Goal: Subscribe to service/newsletter

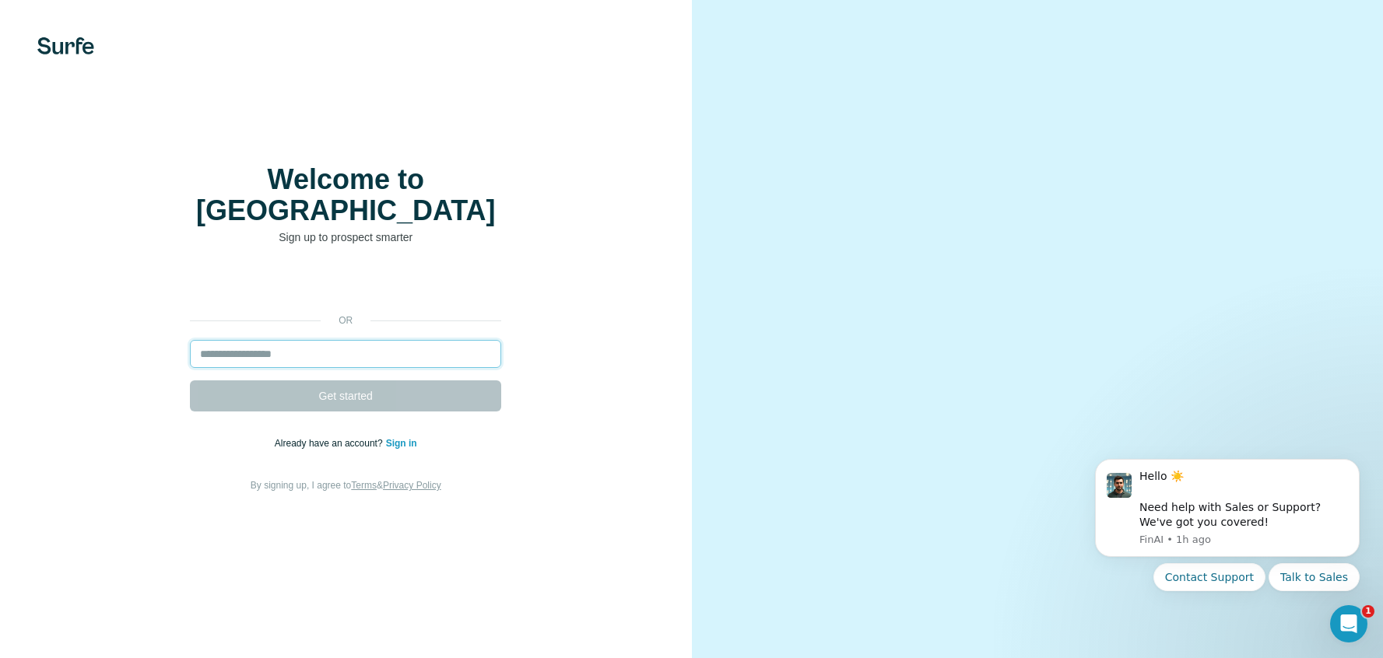
click at [321, 361] on input "email" at bounding box center [345, 354] width 311 height 28
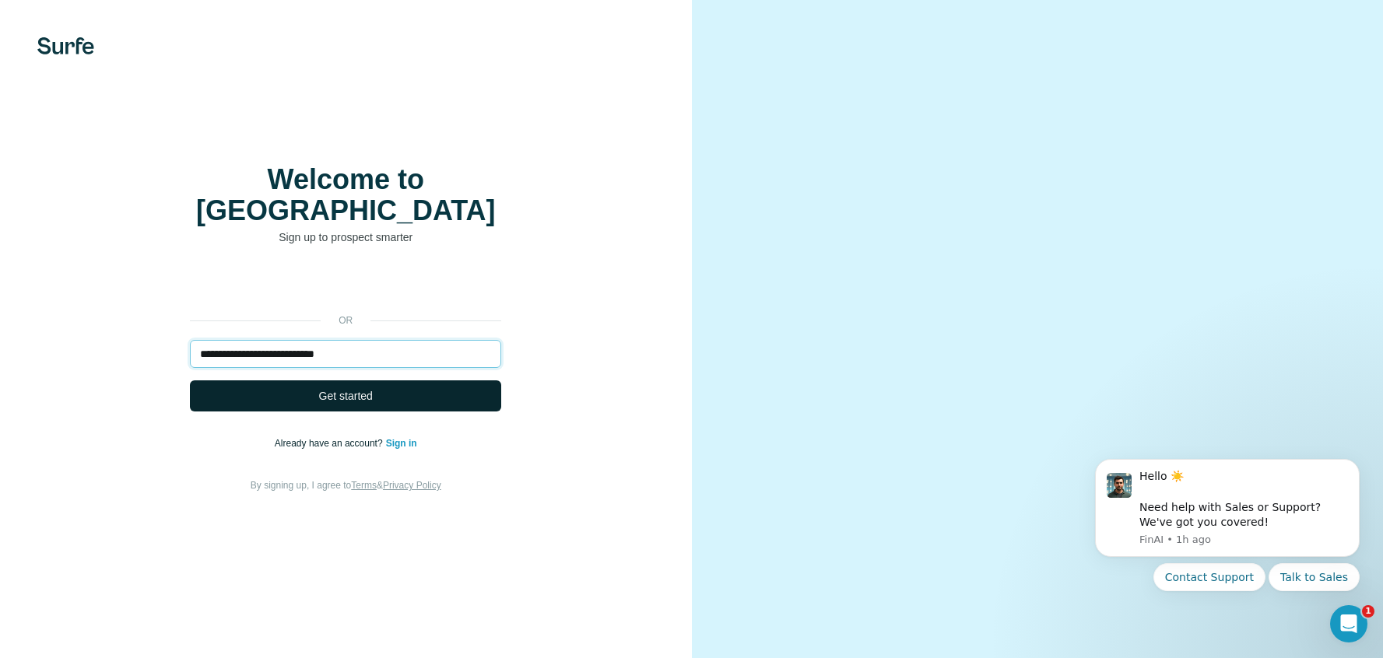
type input "**********"
click at [319, 398] on span "Get started" at bounding box center [346, 396] width 54 height 16
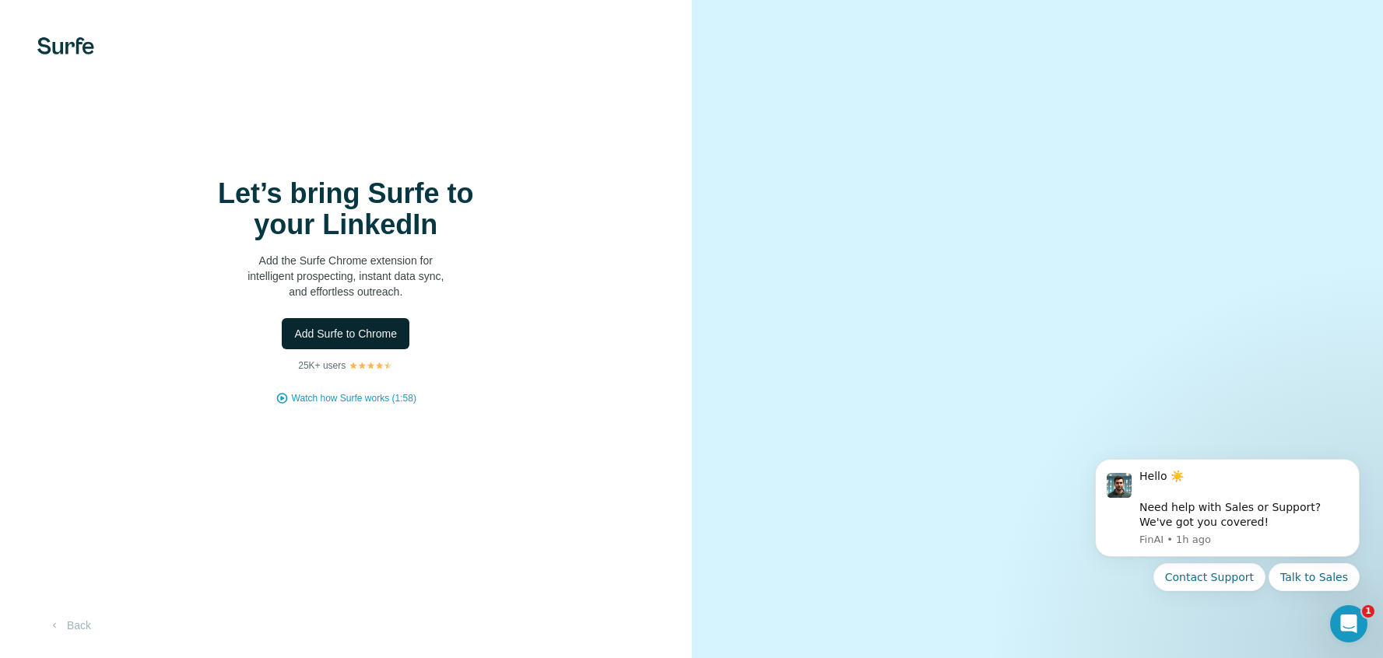
click at [340, 342] on span "Add Surfe to Chrome" at bounding box center [345, 334] width 103 height 16
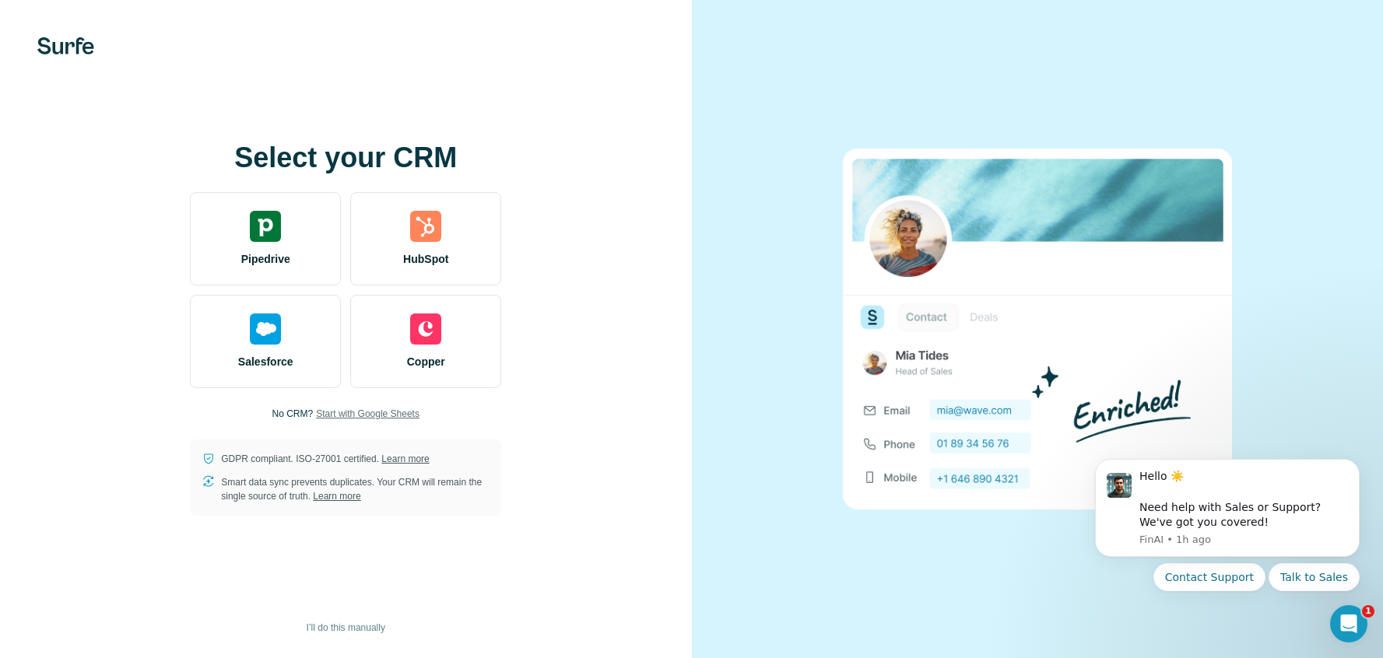
click at [367, 414] on span "Start with Google Sheets" at bounding box center [368, 414] width 104 height 14
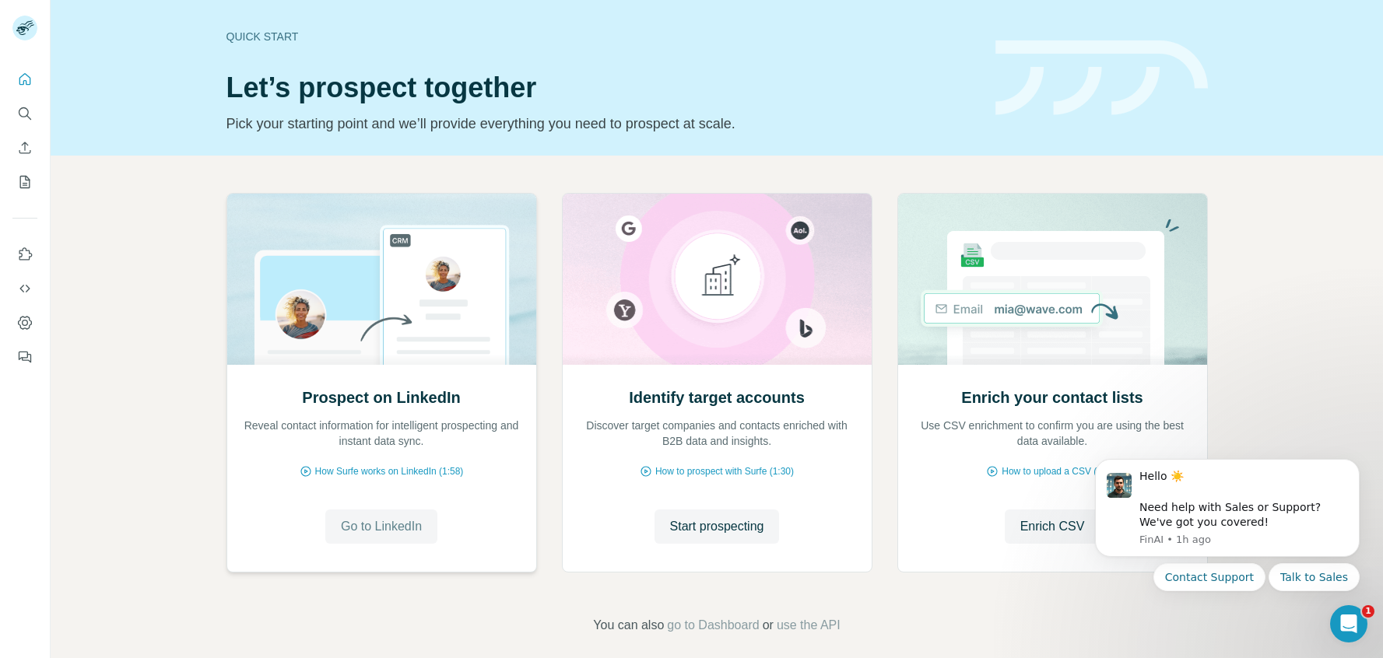
click at [387, 529] on span "Go to LinkedIn" at bounding box center [381, 527] width 81 height 19
